Goal: Transaction & Acquisition: Book appointment/travel/reservation

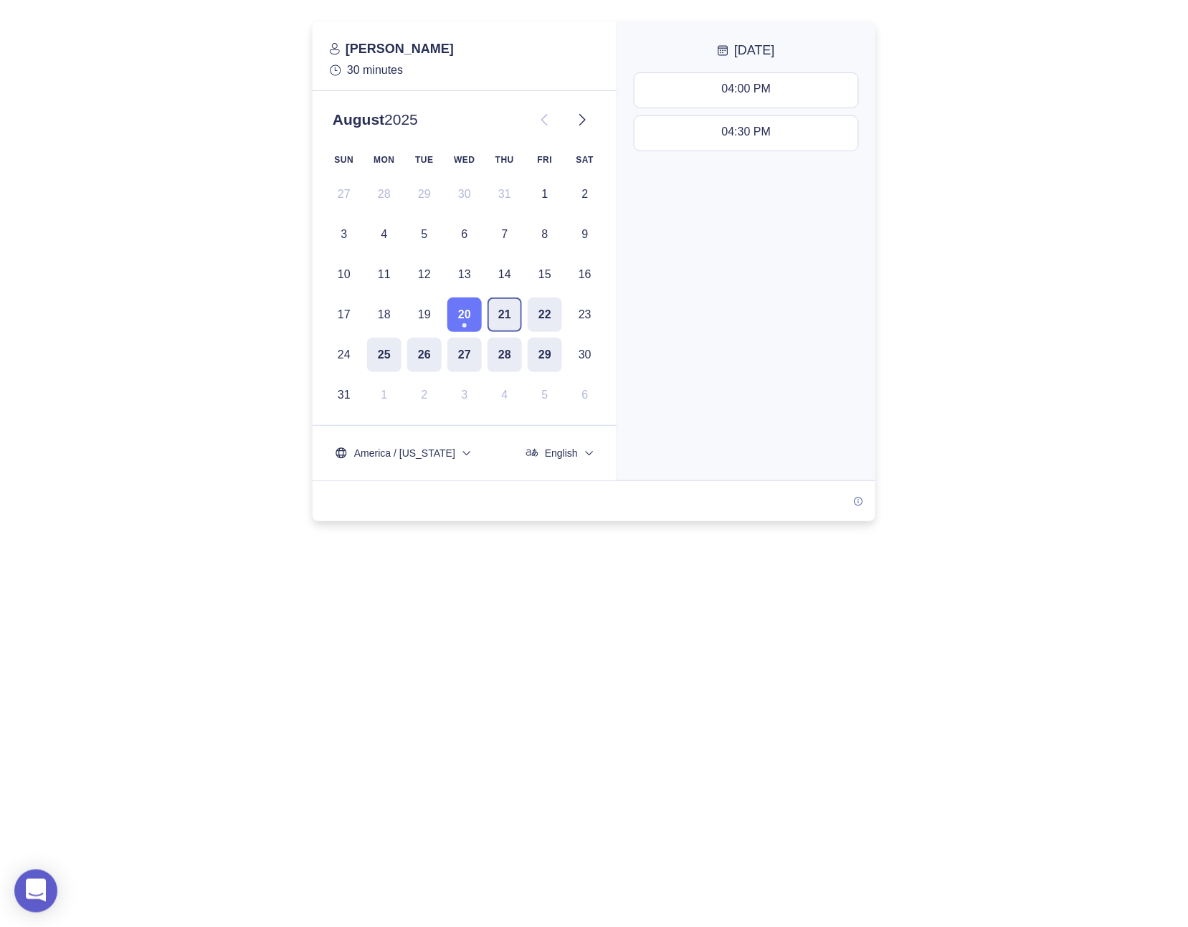
click at [506, 309] on button "21" at bounding box center [505, 315] width 34 height 34
click at [731, 90] on div "10:00 AM - 10:30 AM" at bounding box center [746, 90] width 107 height 16
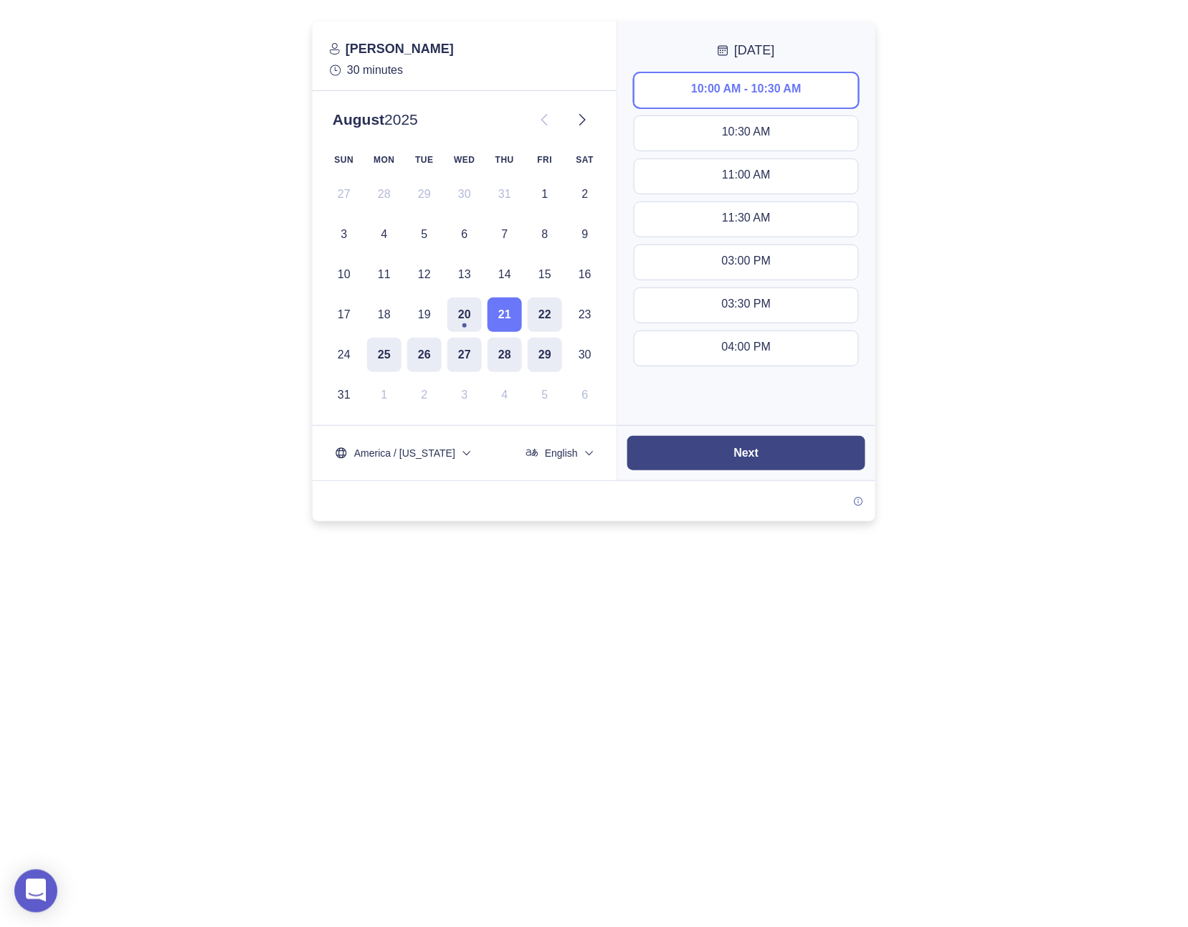
click at [0, 0] on slot "Next" at bounding box center [0, 0] width 0 height 0
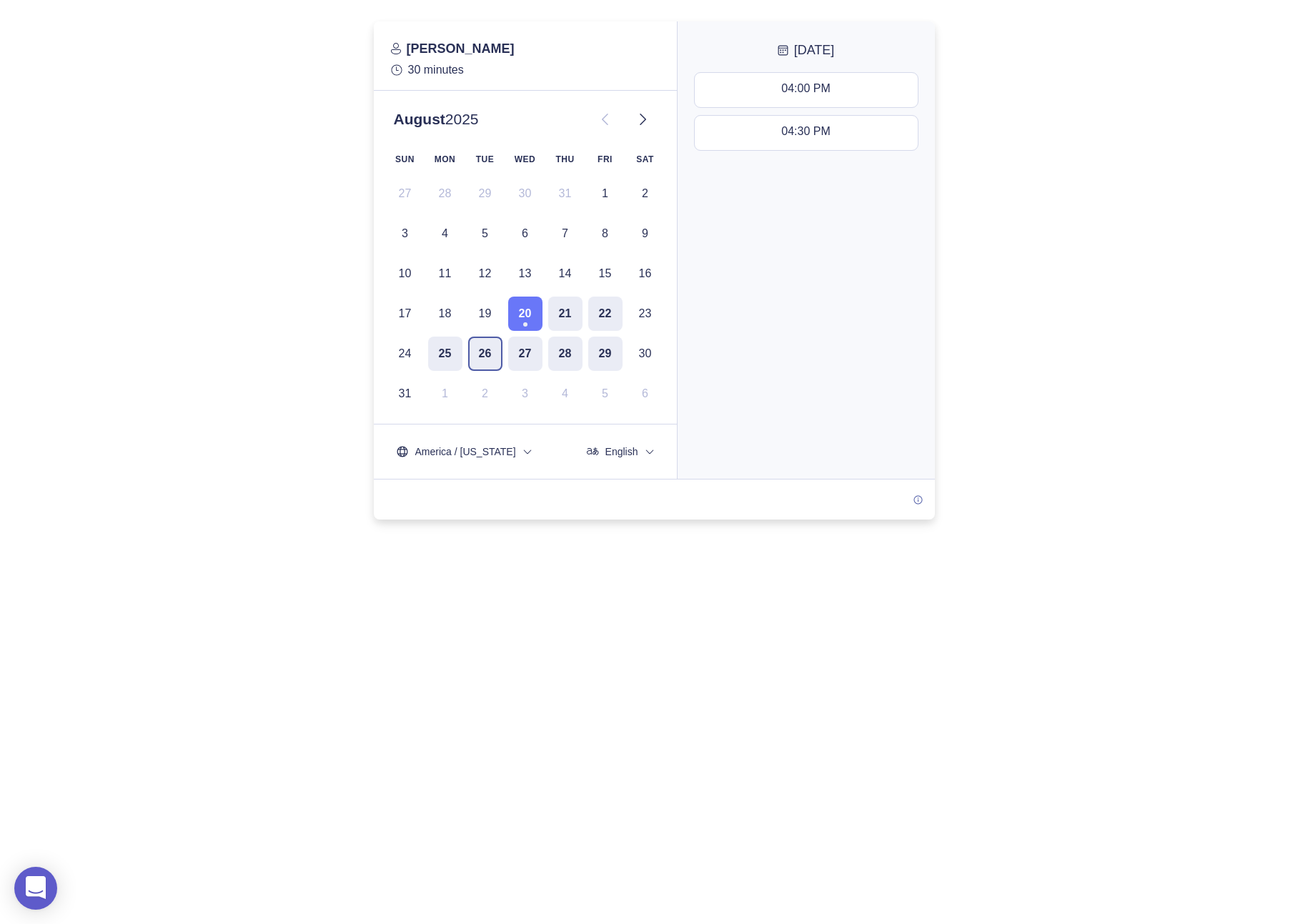
click at [499, 350] on button "26" at bounding box center [486, 354] width 34 height 34
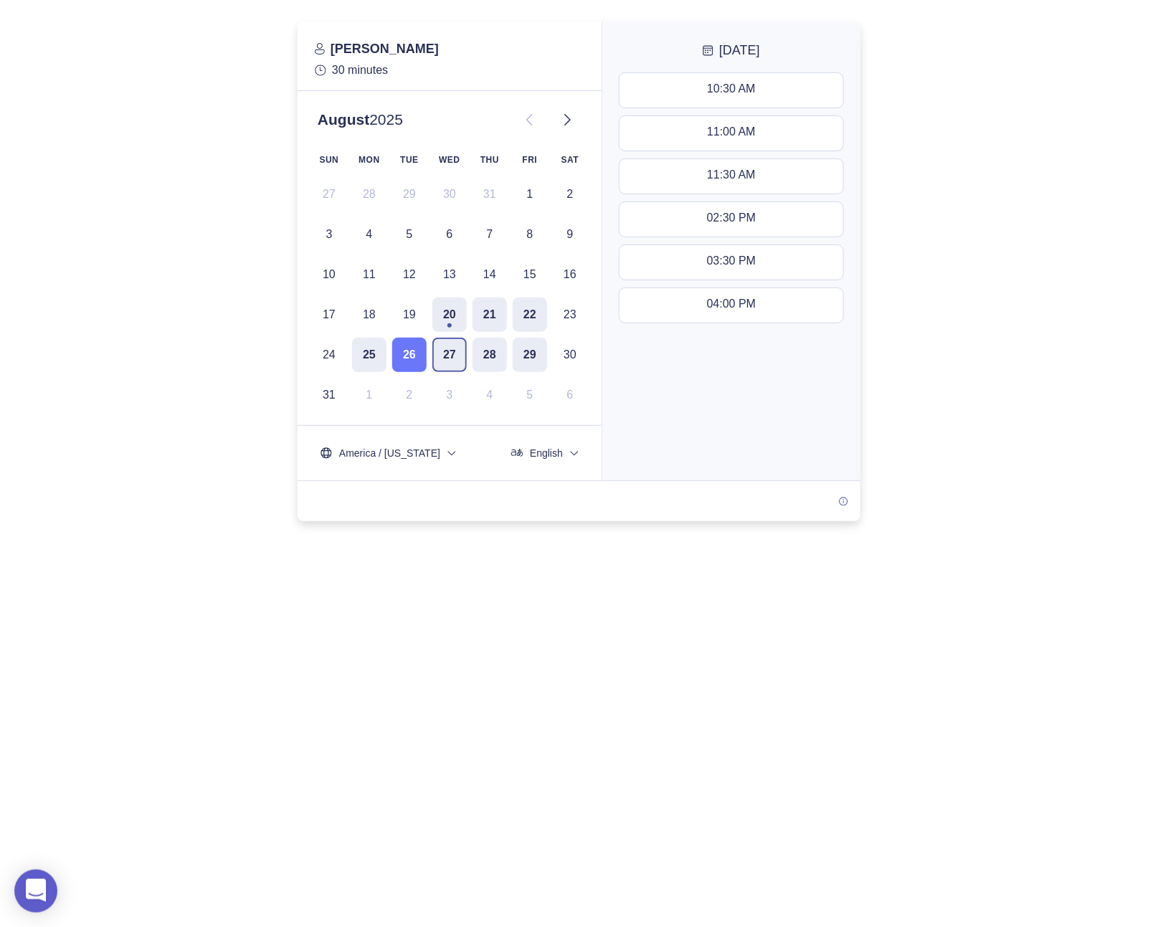
click at [440, 355] on button "27" at bounding box center [449, 355] width 34 height 34
click at [410, 353] on button "26" at bounding box center [409, 355] width 34 height 34
click at [741, 142] on button "11:00 AM - 11:30 AM" at bounding box center [732, 133] width 224 height 34
